Goal: Communication & Community: Ask a question

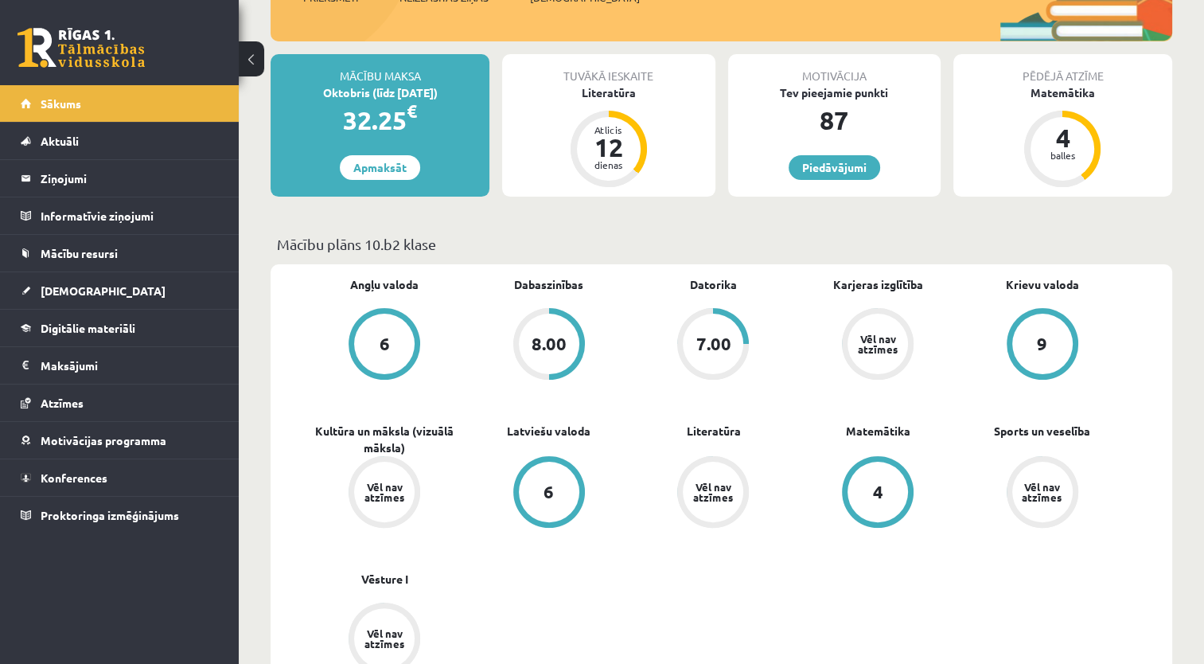
scroll to position [239, 0]
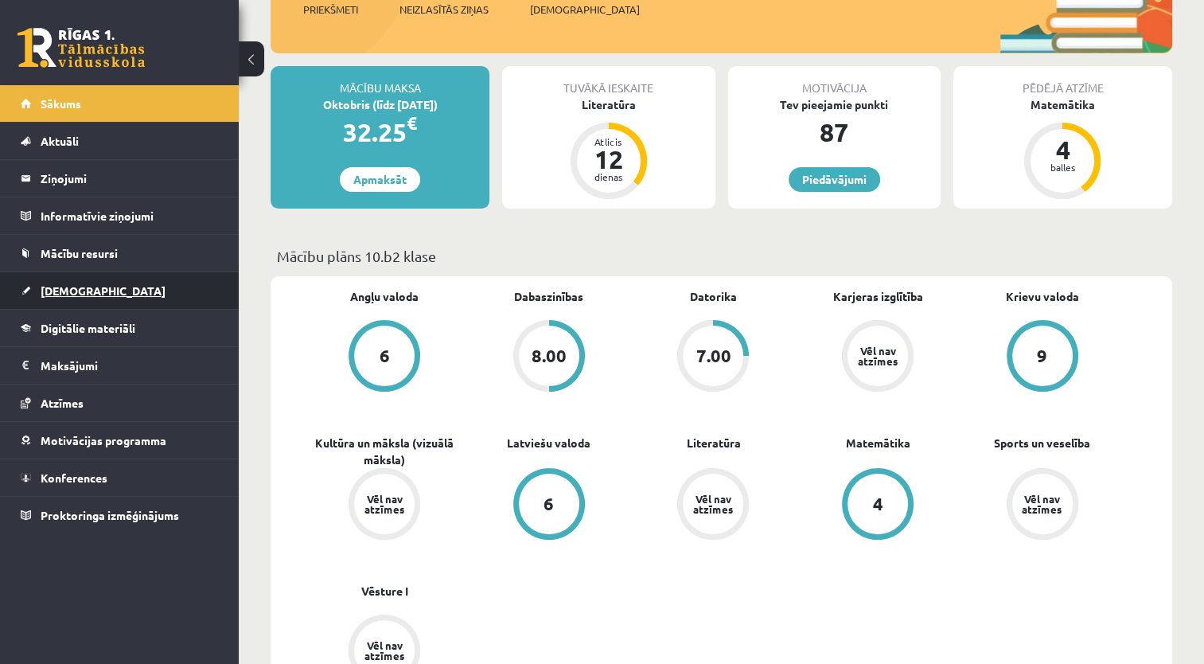
click at [51, 289] on span "[DEMOGRAPHIC_DATA]" at bounding box center [103, 290] width 125 height 14
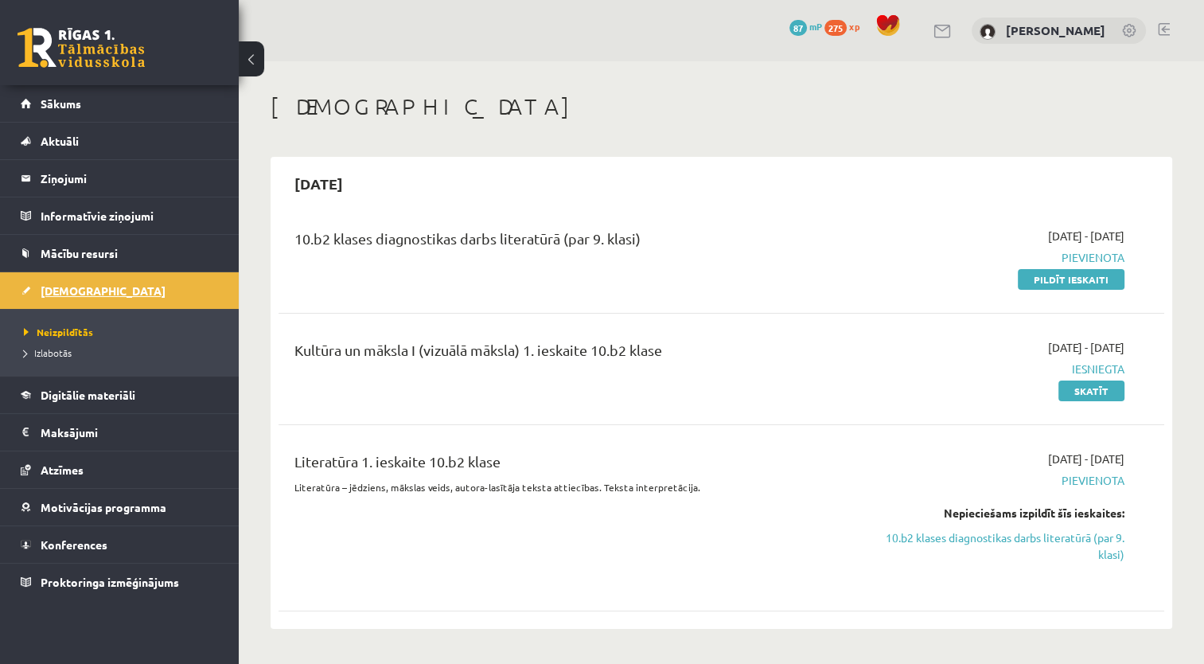
click at [86, 290] on span "[DEMOGRAPHIC_DATA]" at bounding box center [103, 290] width 125 height 14
click at [95, 177] on legend "Ziņojumi 0" at bounding box center [130, 178] width 178 height 37
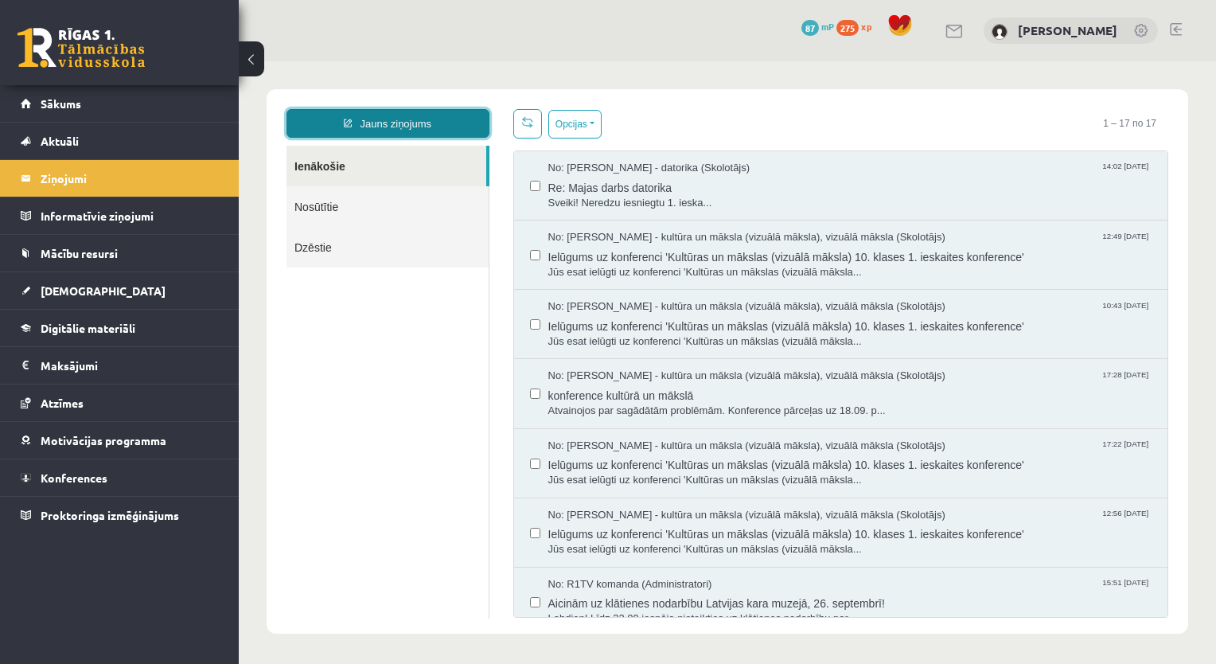
click at [391, 133] on link "Jauns ziņojums" at bounding box center [387, 123] width 203 height 29
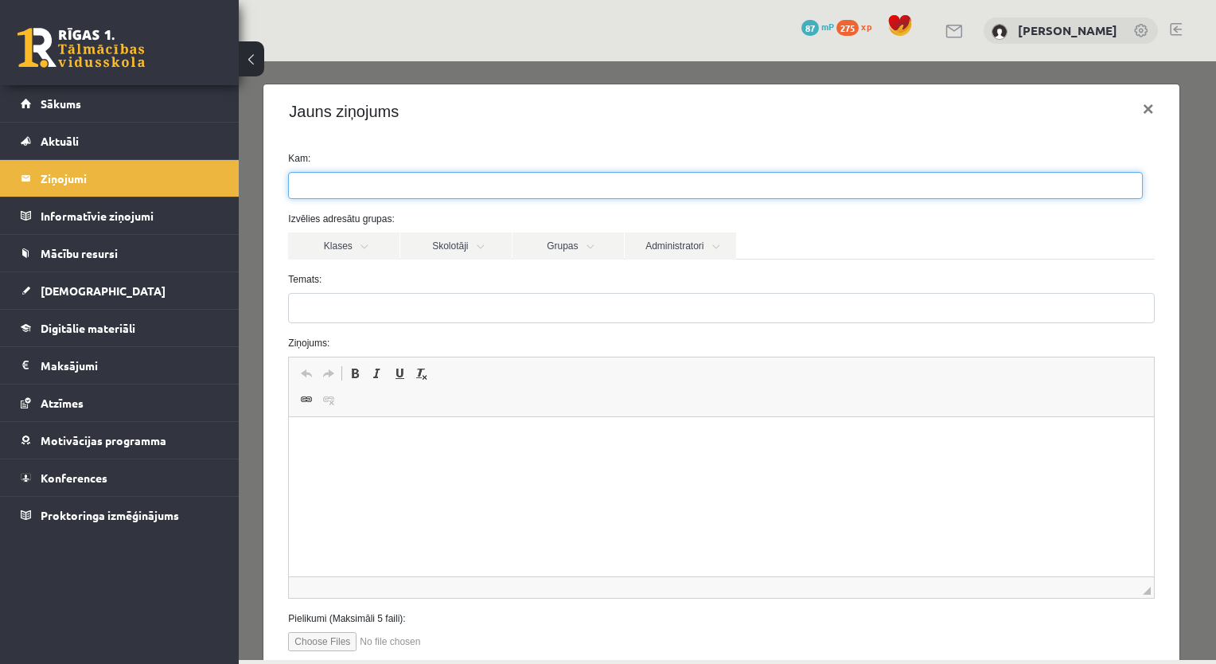
click at [392, 181] on ul at bounding box center [715, 185] width 853 height 25
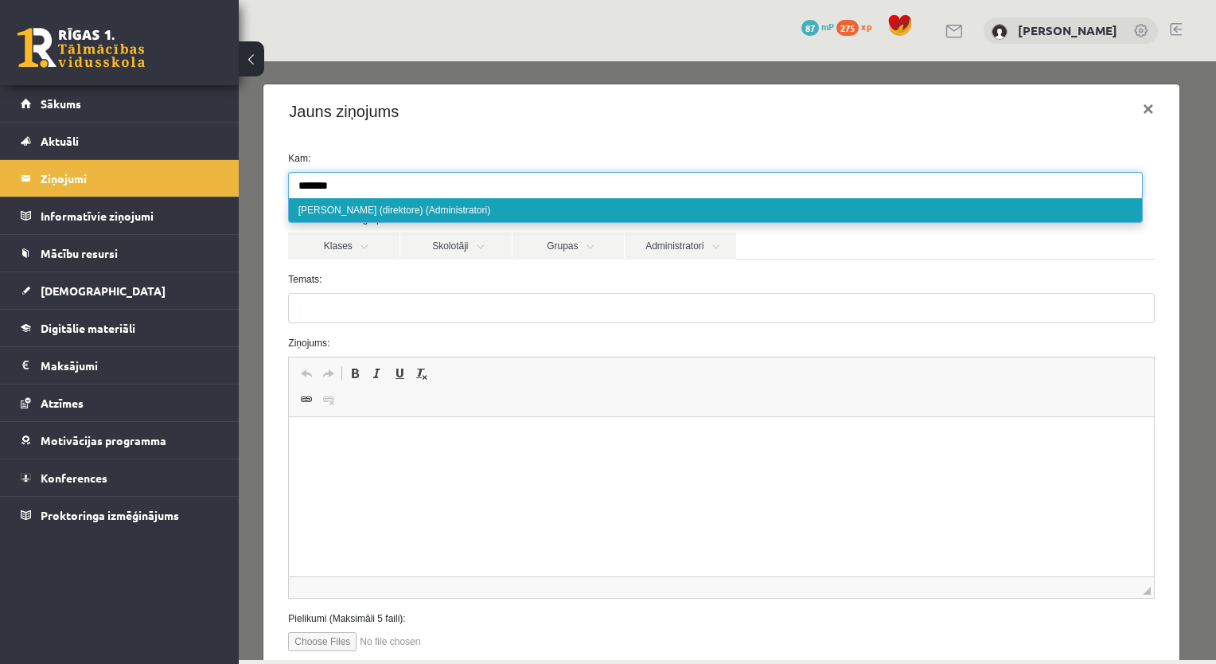
type input "*******"
select select "*"
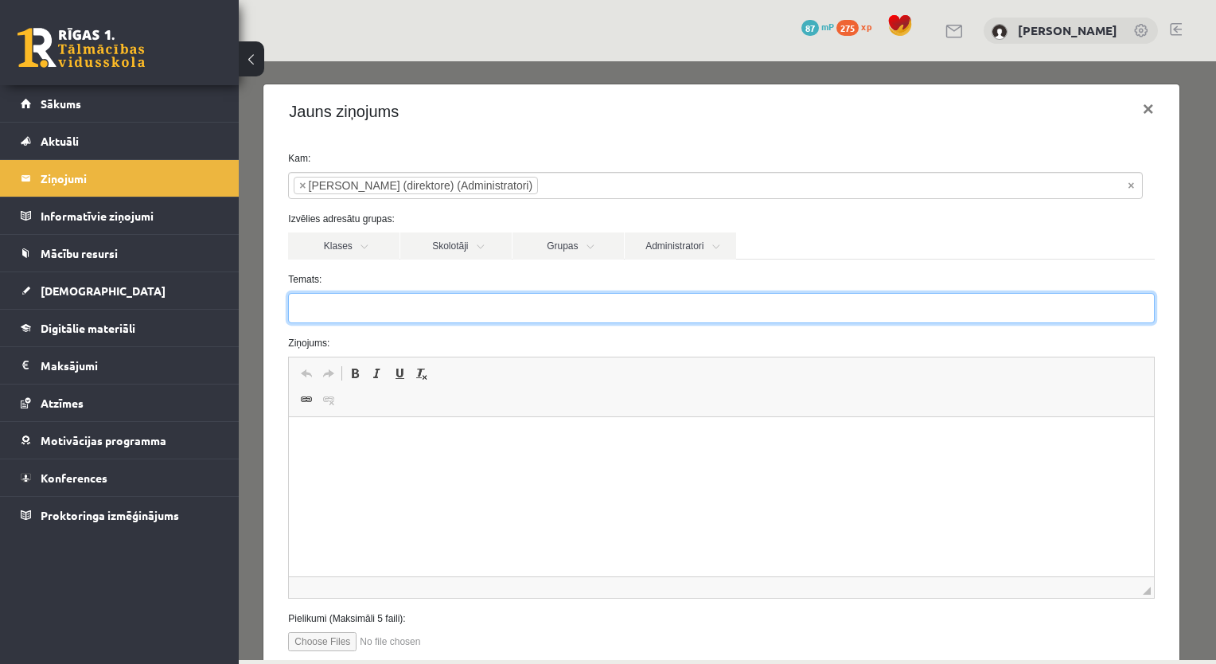
click at [360, 305] on input "Temats:" at bounding box center [721, 308] width 866 height 30
type input "**********"
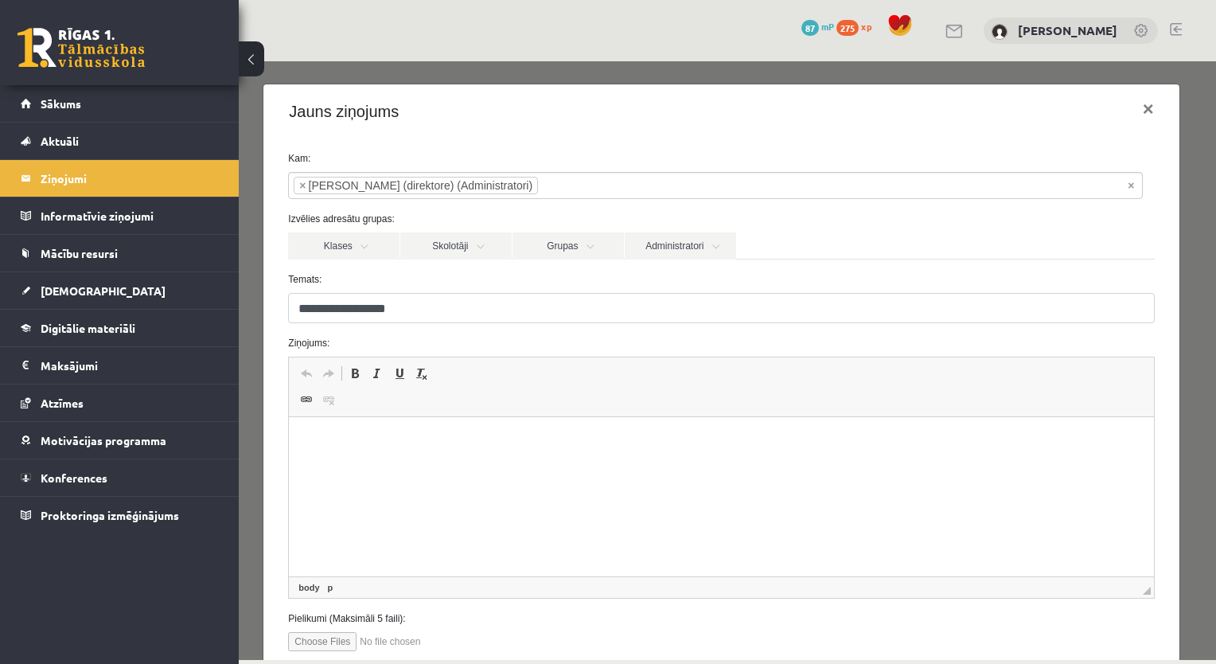
click at [319, 466] on html at bounding box center [721, 441] width 864 height 49
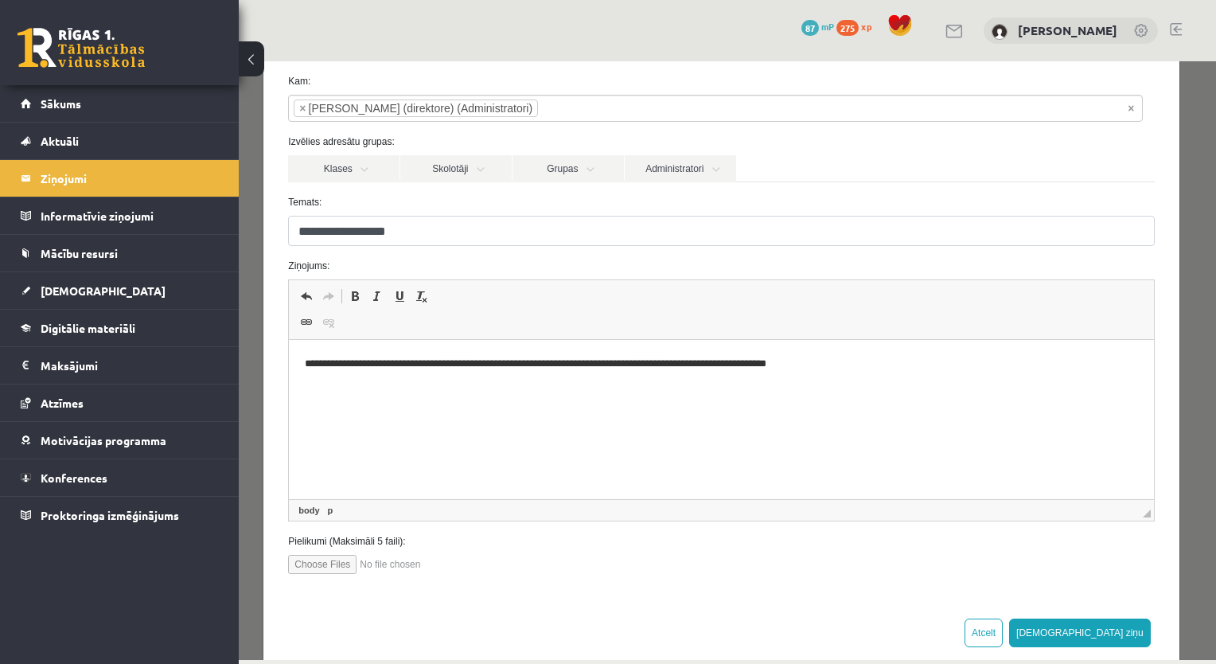
scroll to position [76, 0]
click at [1131, 625] on button "Sūtīt ziņu" at bounding box center [1080, 633] width 142 height 29
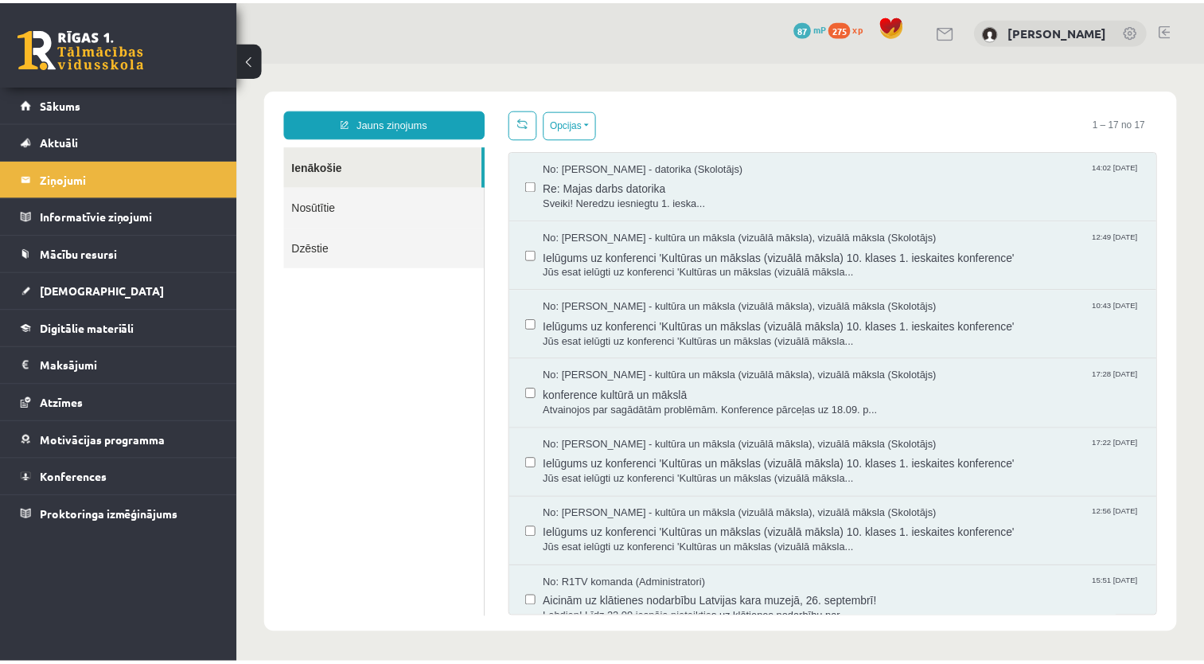
scroll to position [0, 0]
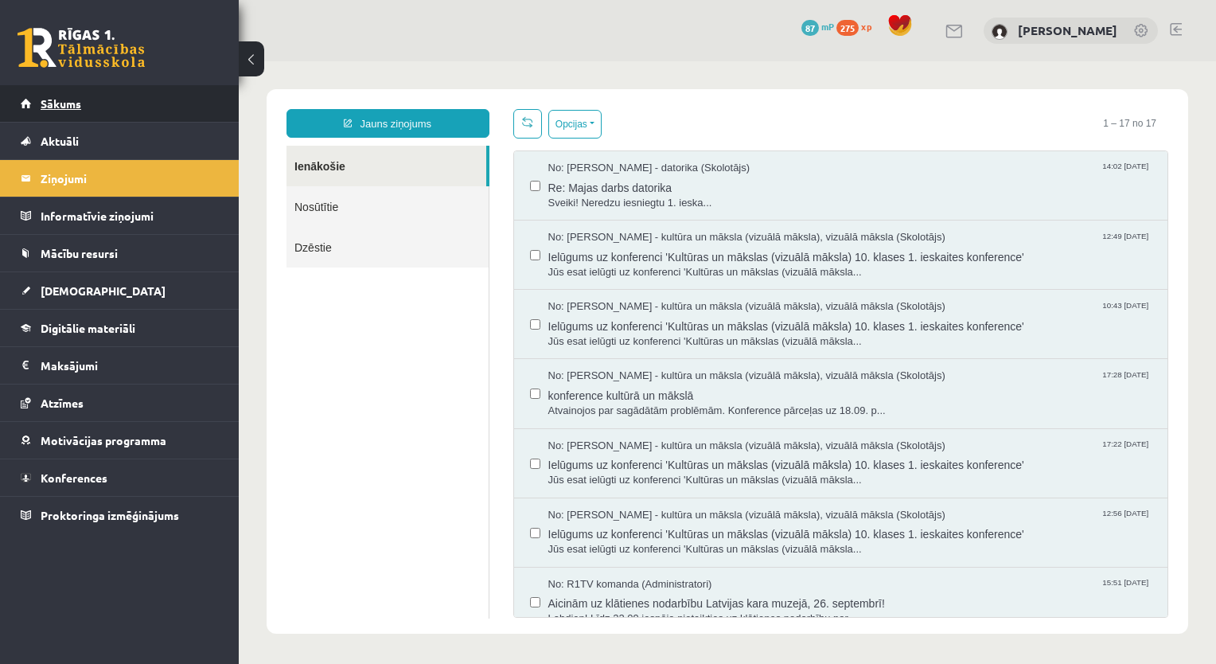
click at [189, 107] on link "Sākums" at bounding box center [120, 103] width 198 height 37
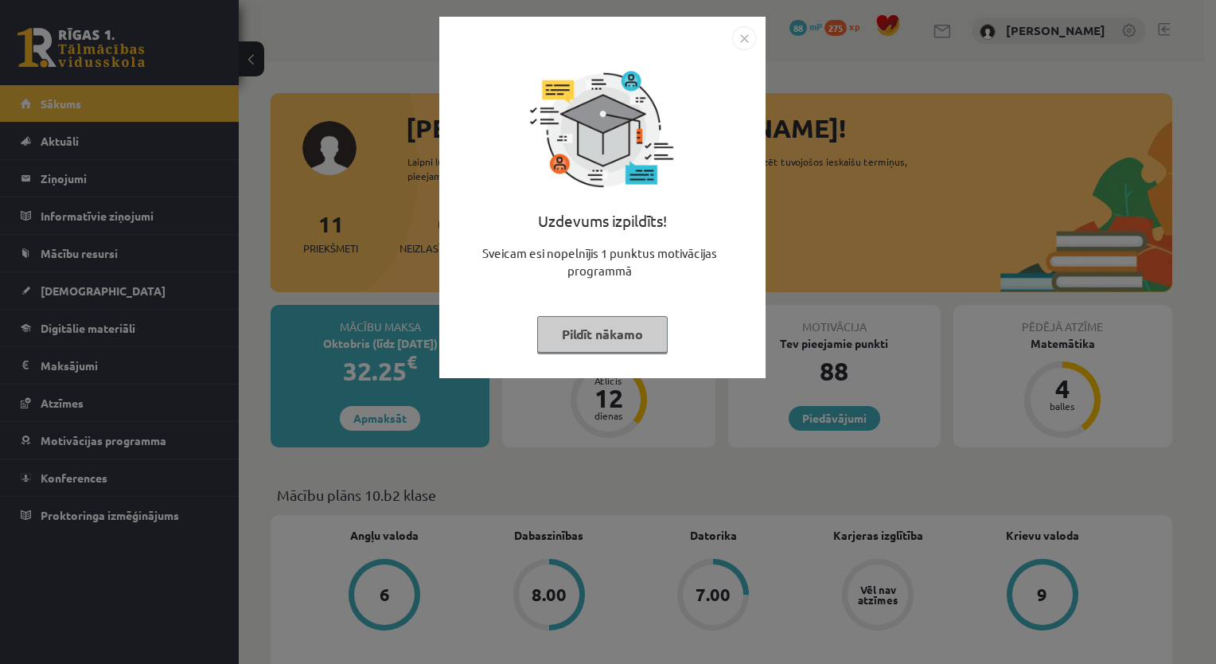
click at [584, 329] on button "Pildīt nākamo" at bounding box center [602, 334] width 131 height 37
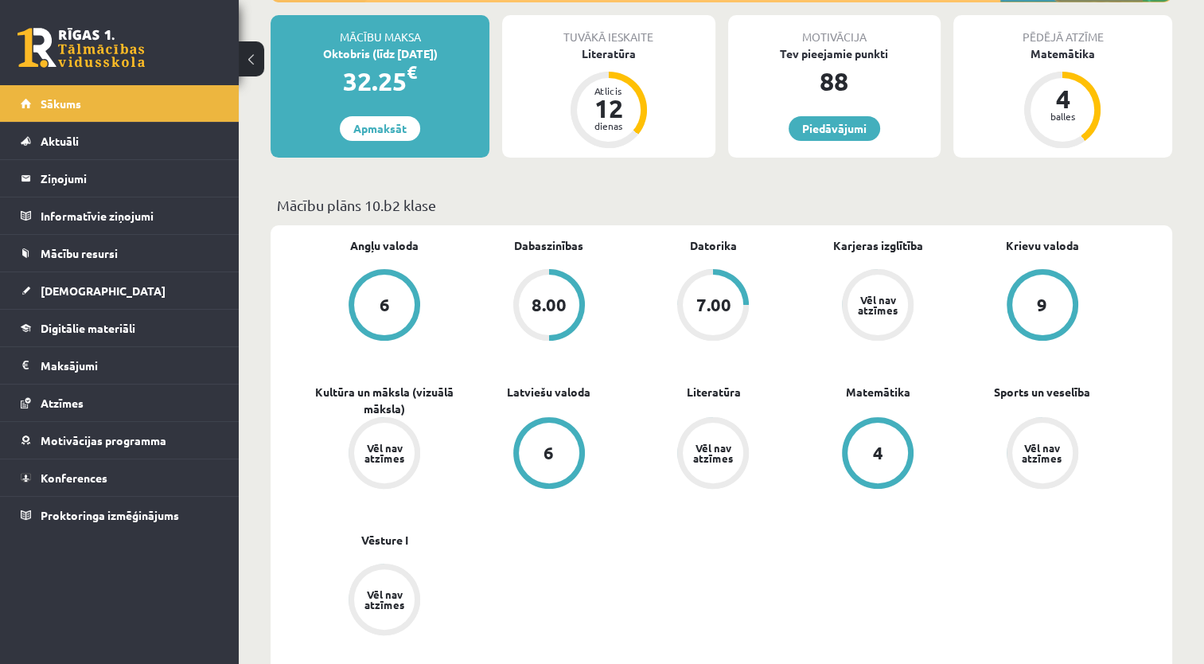
scroll to position [241, 0]
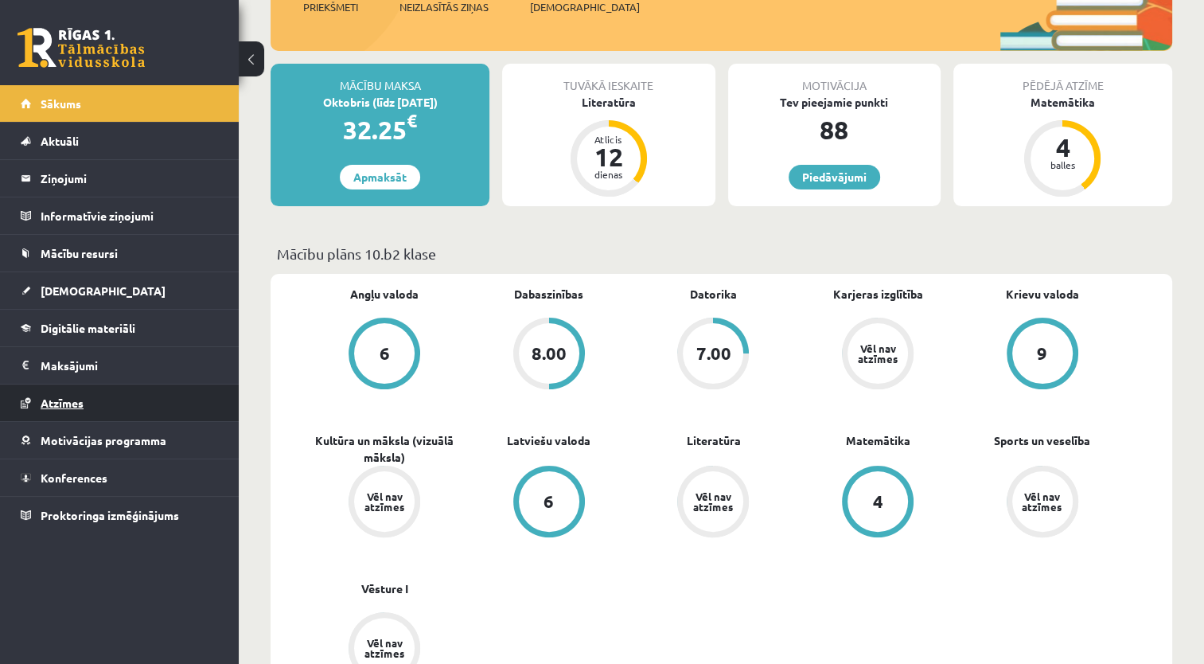
click at [115, 407] on link "Atzīmes" at bounding box center [120, 402] width 198 height 37
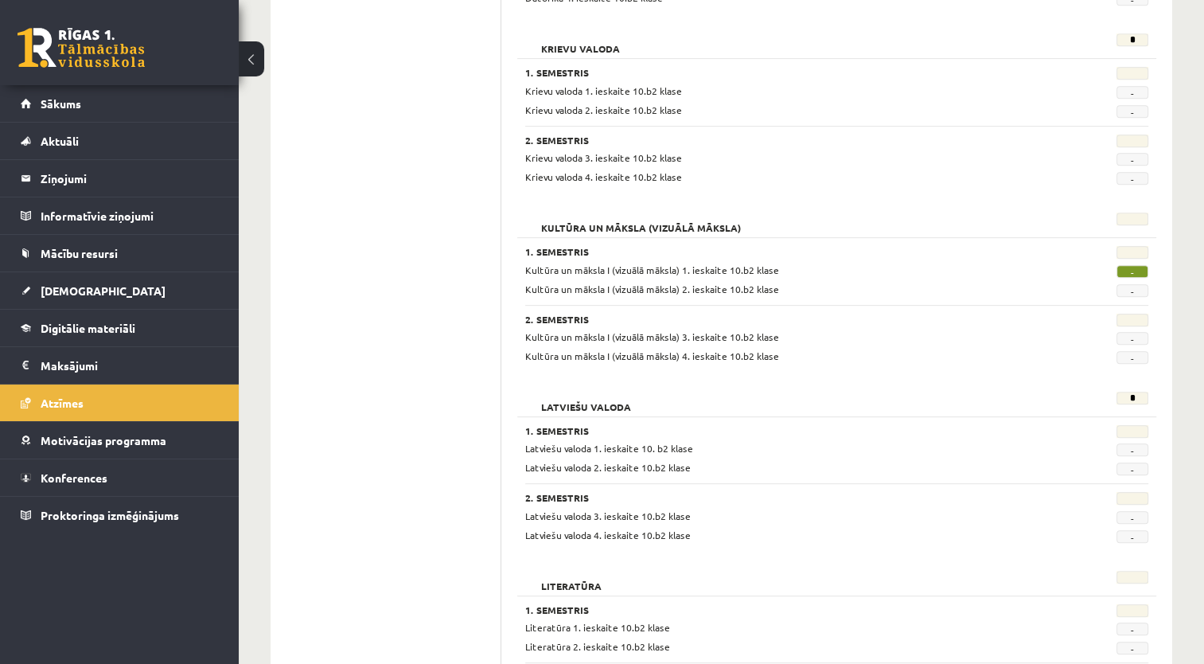
scroll to position [739, 0]
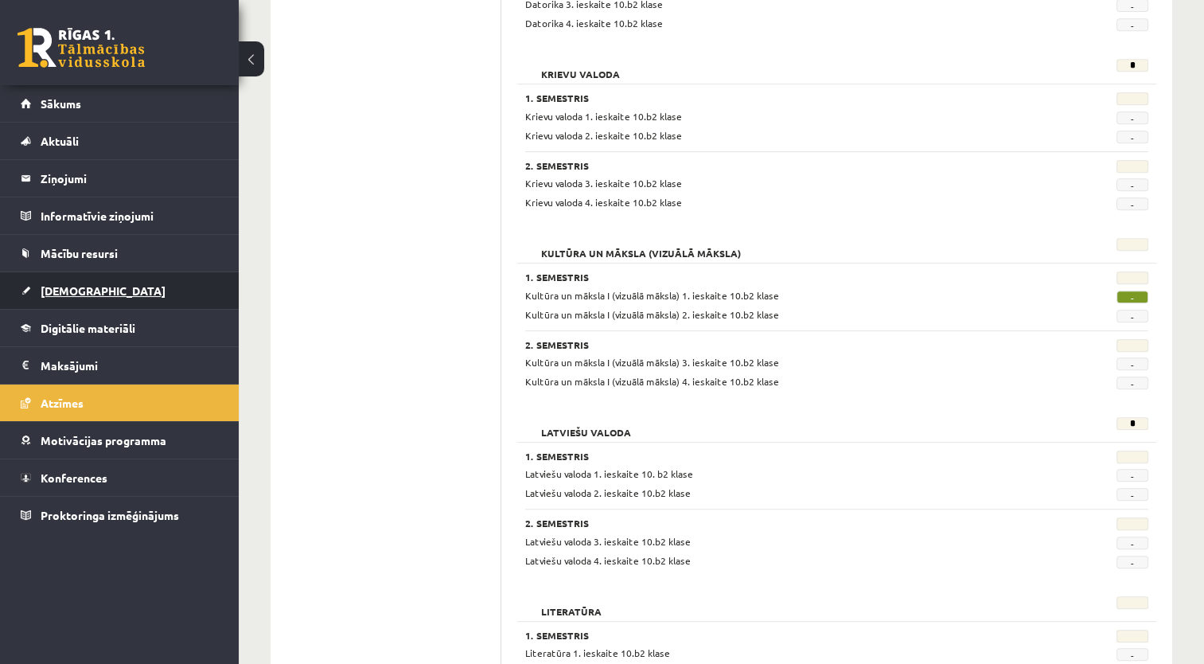
click at [103, 291] on link "[DEMOGRAPHIC_DATA]" at bounding box center [120, 290] width 198 height 37
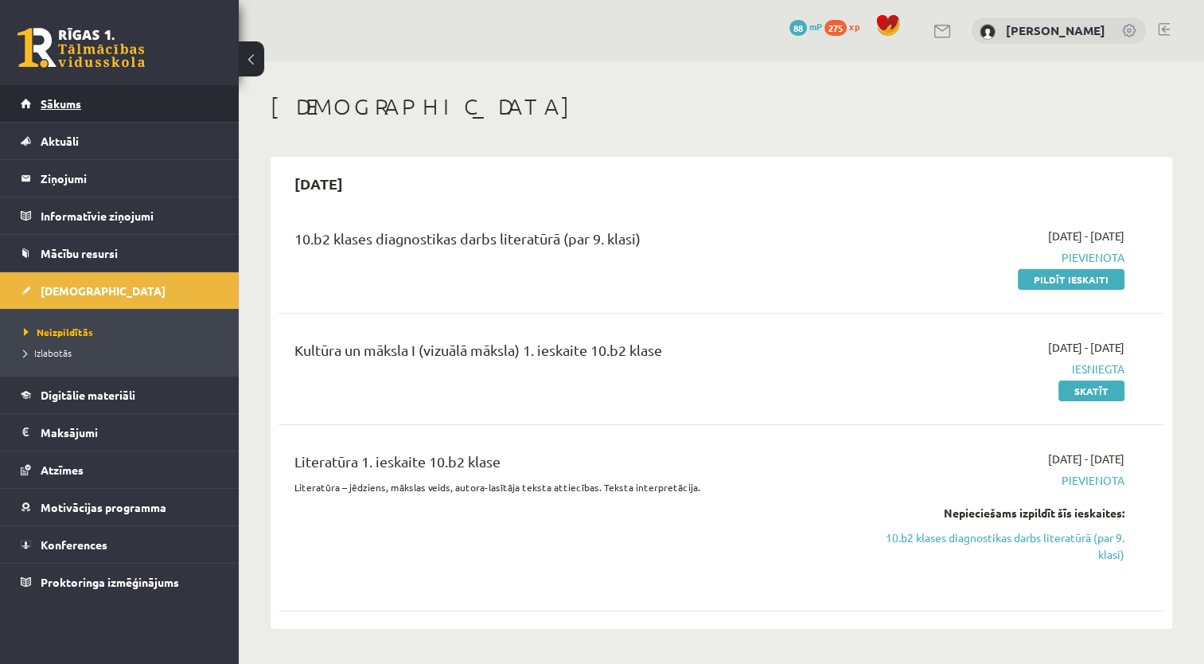
click at [182, 95] on link "Sākums" at bounding box center [120, 103] width 198 height 37
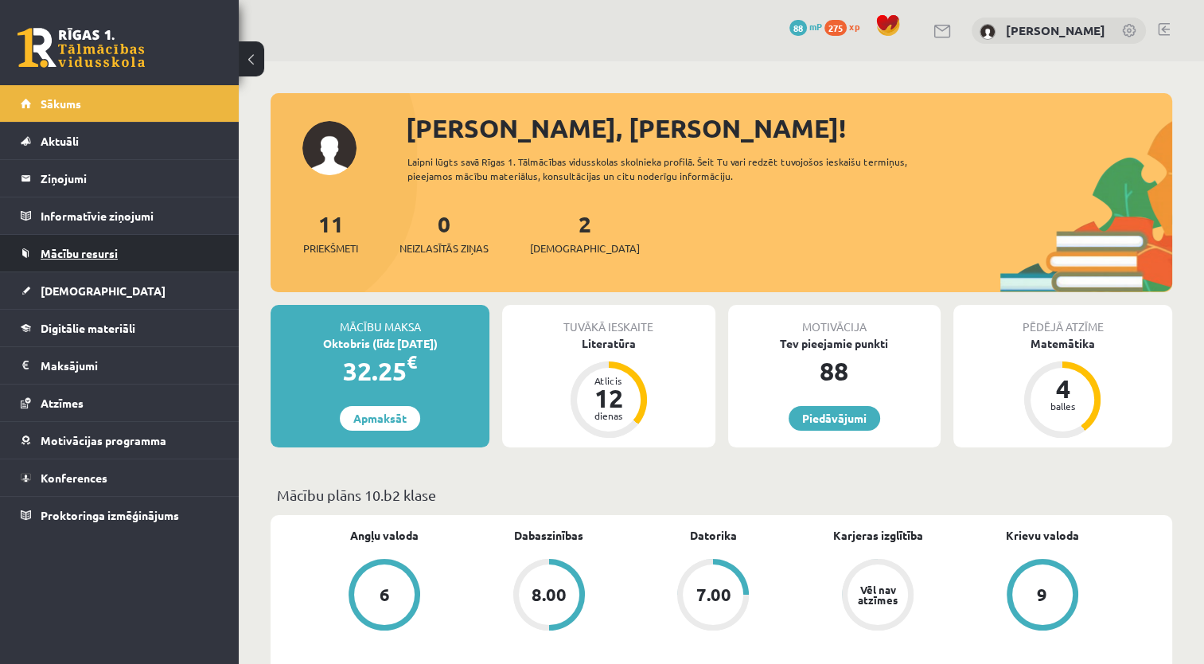
click at [164, 256] on link "Mācību resursi" at bounding box center [120, 253] width 198 height 37
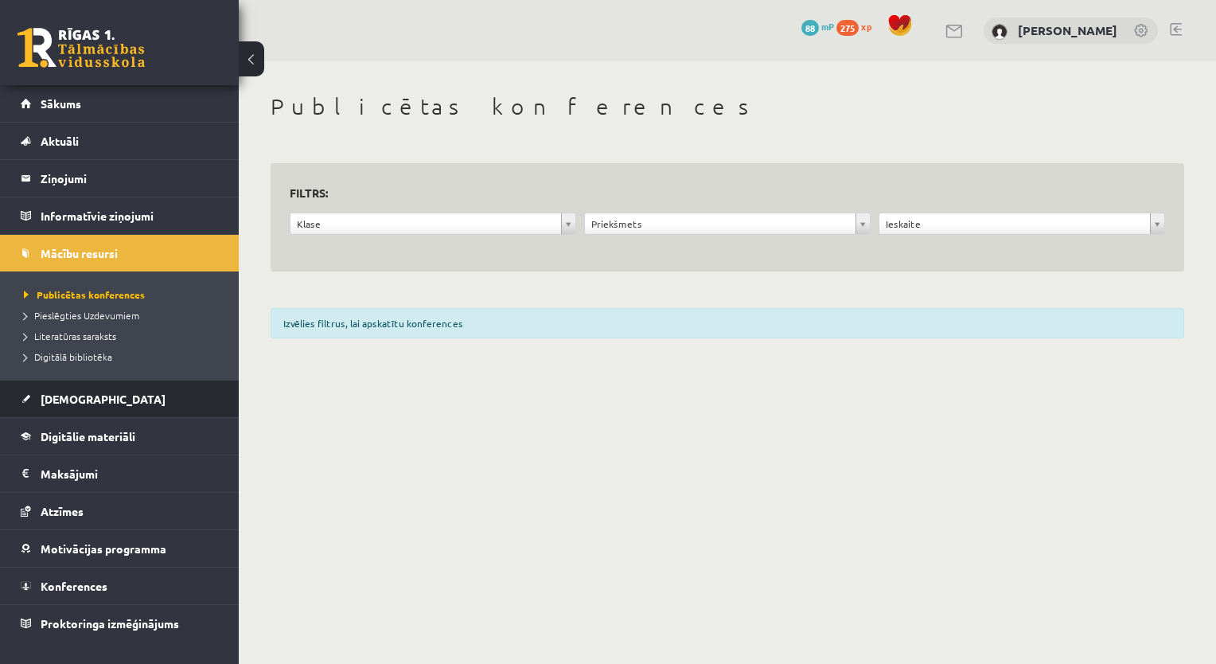
click at [142, 380] on li "[DEMOGRAPHIC_DATA] Neizpildītās [GEOGRAPHIC_DATA]" at bounding box center [119, 399] width 239 height 38
click at [115, 406] on link "[DEMOGRAPHIC_DATA]" at bounding box center [120, 398] width 198 height 37
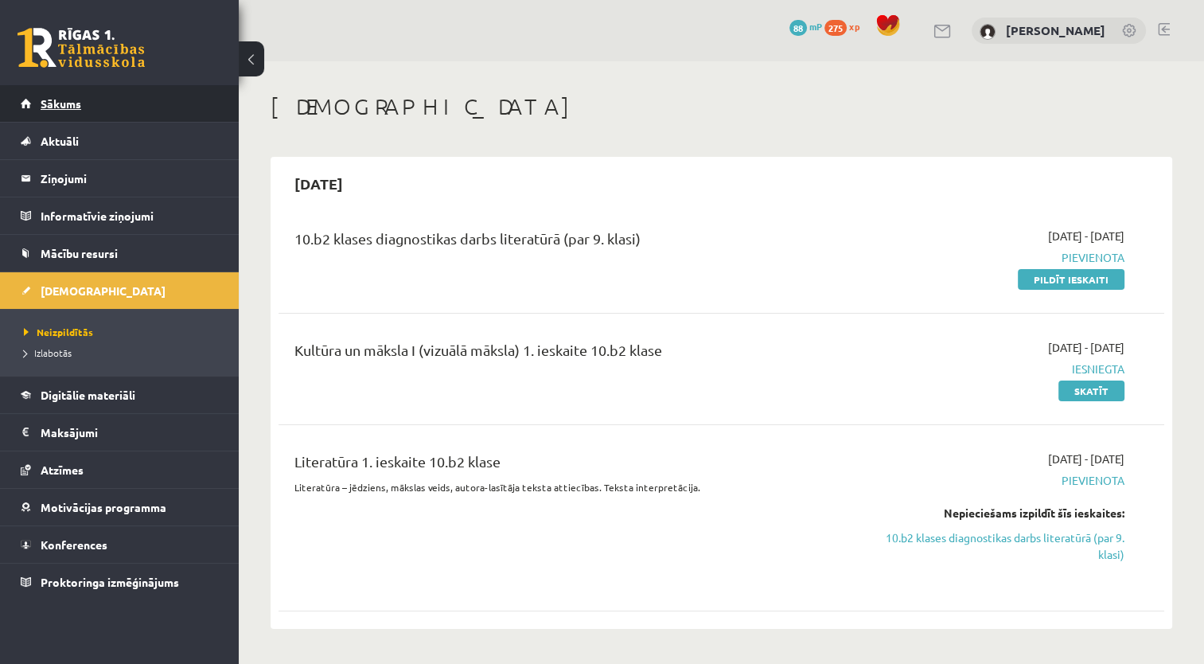
click at [78, 116] on link "Sākums" at bounding box center [120, 103] width 198 height 37
